Goal: Go to known website: Go to known website

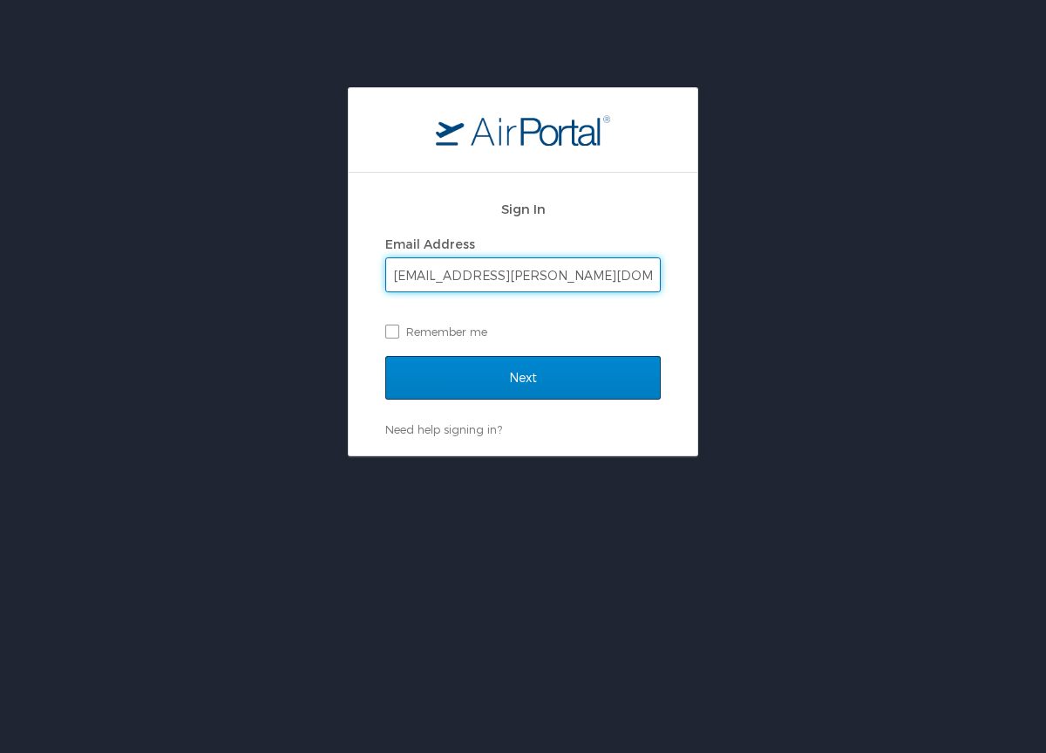
type input "[EMAIL_ADDRESS][PERSON_NAME][DOMAIN_NAME]"
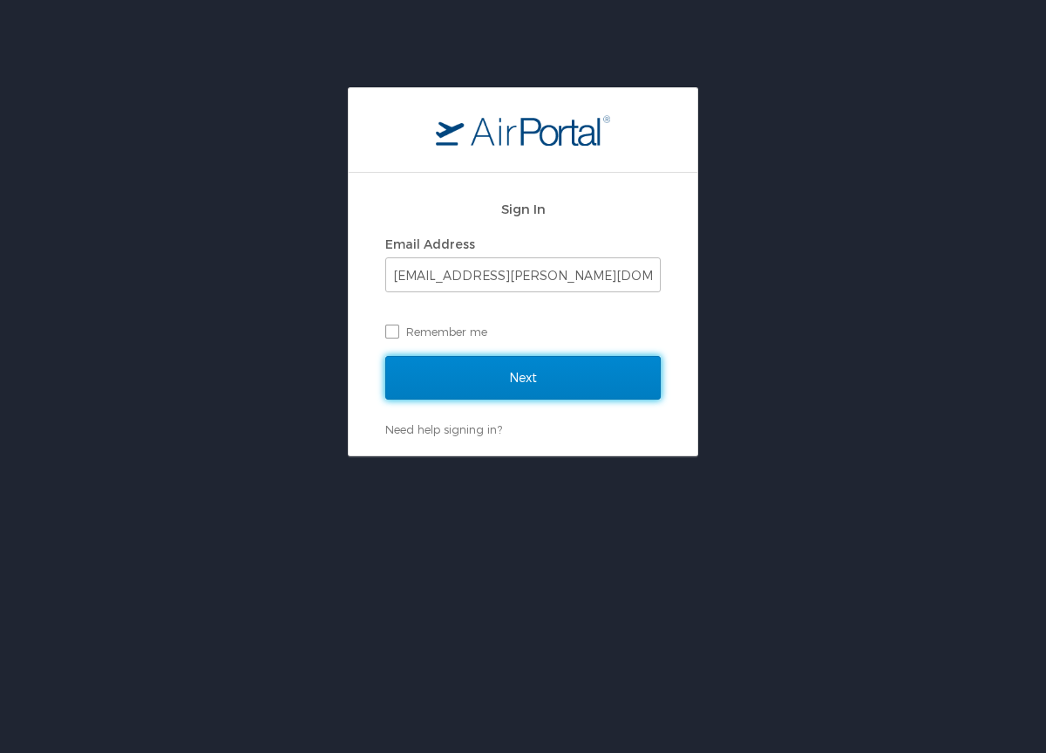
click at [492, 386] on input "Next" at bounding box center [523, 378] width 276 height 44
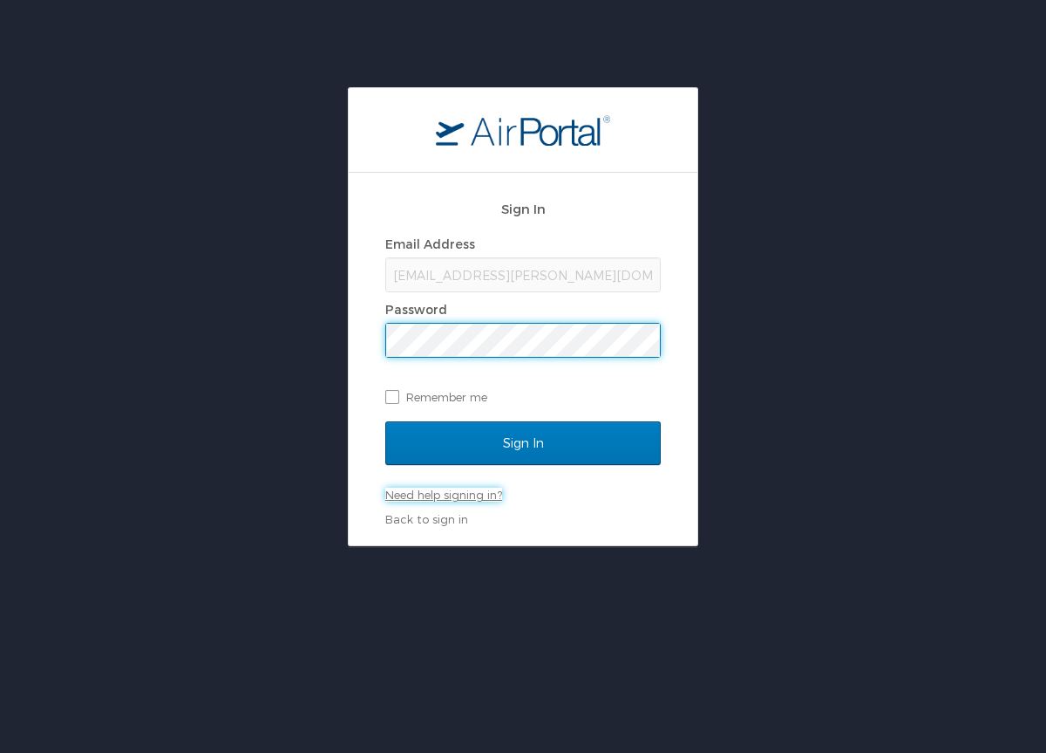
click at [478, 495] on link "Need help signing in?" at bounding box center [443, 494] width 117 height 14
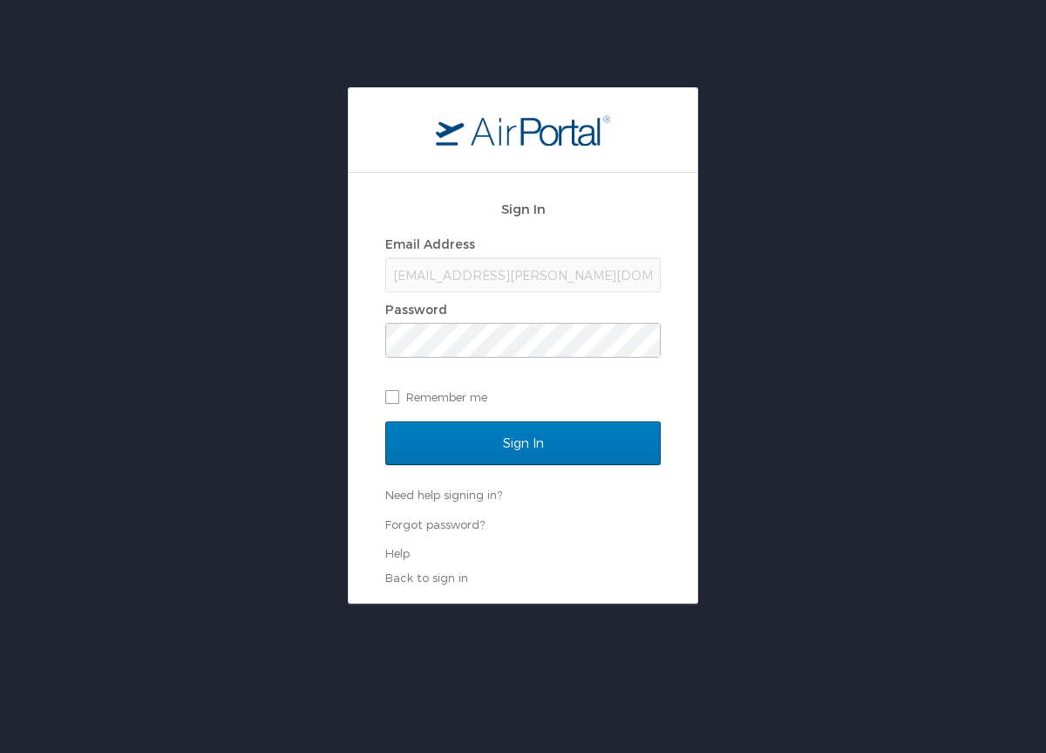
click at [783, 317] on div "Sign In Email Address [EMAIL_ADDRESS][PERSON_NAME][DOMAIN_NAME] Password Rememb…" at bounding box center [523, 345] width 1046 height 516
